Goal: Task Accomplishment & Management: Manage account settings

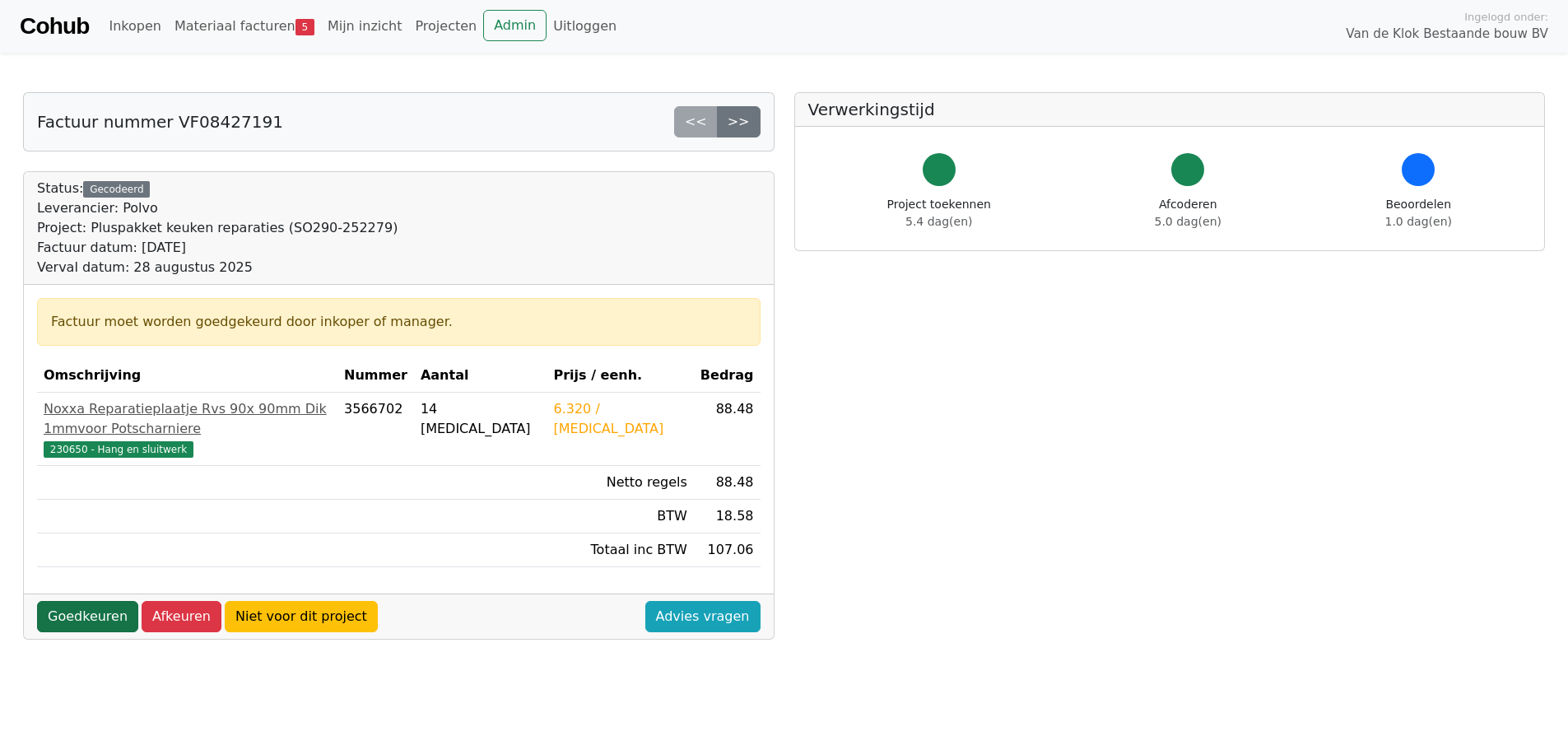
click at [62, 601] on link "Goedkeuren" at bounding box center [87, 617] width 101 height 32
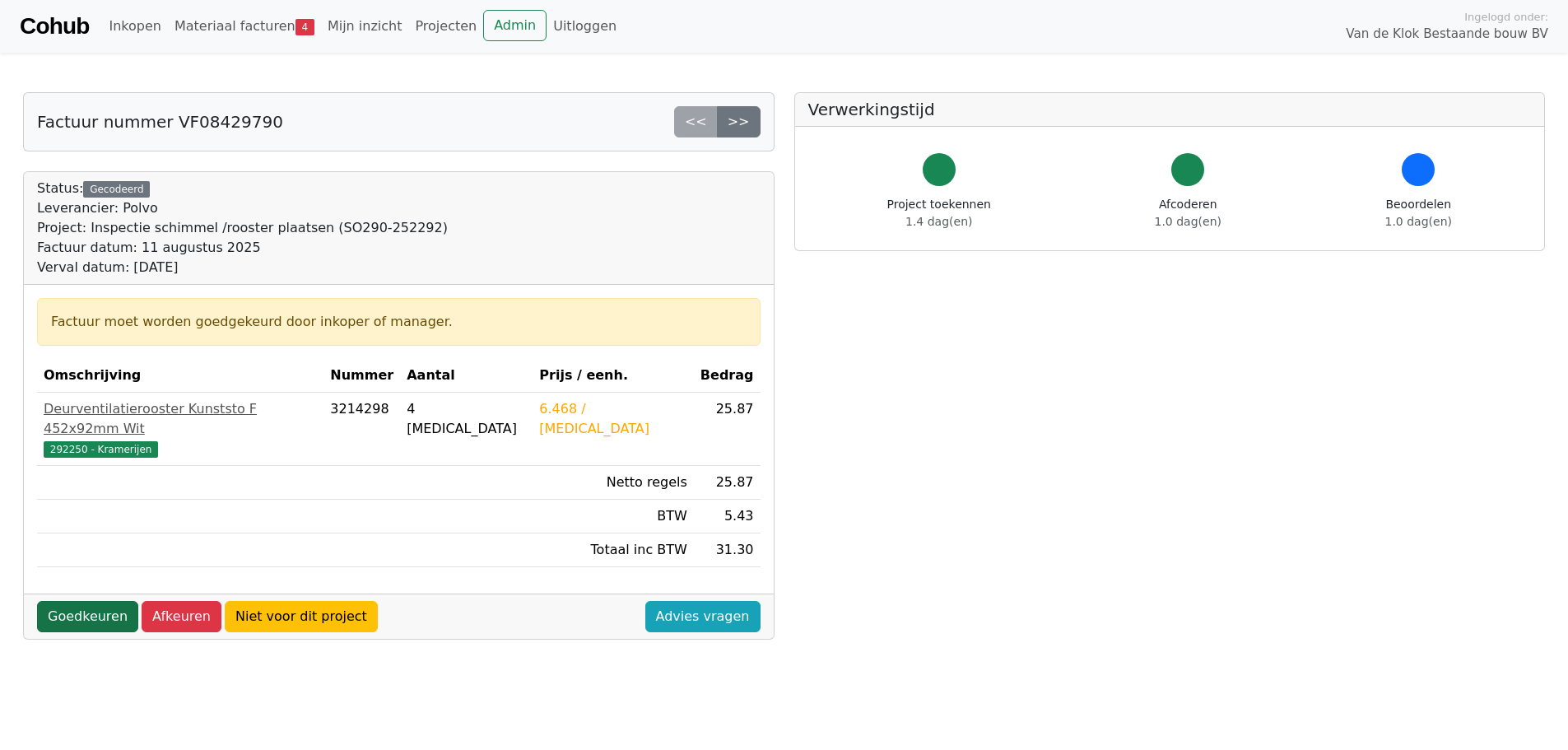
click at [73, 601] on link "Goedkeuren" at bounding box center [87, 617] width 101 height 32
